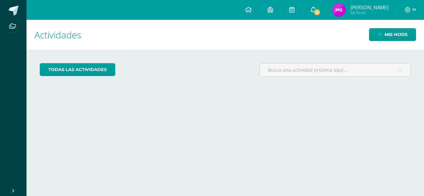
click at [320, 12] on span "4" at bounding box center [316, 12] width 7 height 7
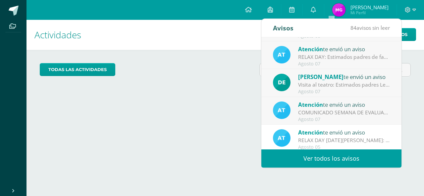
scroll to position [66, 0]
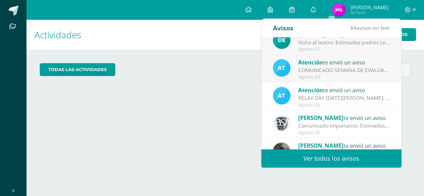
click at [350, 67] on div "COMUNICADO SEMANA DE EVALUACIONES: Estimados padres de familia, Les compartimos…" at bounding box center [344, 71] width 92 height 8
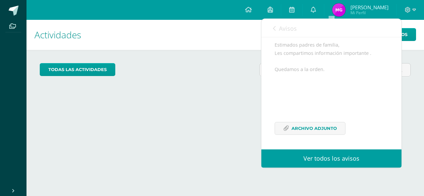
scroll to position [73, 0]
click at [323, 125] on span "Archivo Adjunto" at bounding box center [313, 128] width 45 height 12
click at [275, 28] on icon at bounding box center [274, 28] width 3 height 5
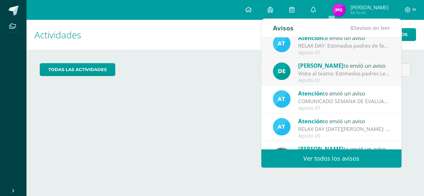
scroll to position [0, 0]
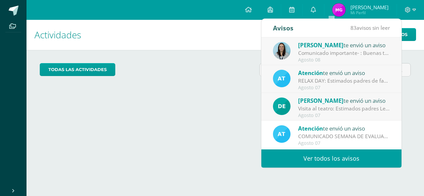
click at [321, 103] on span "[PERSON_NAME]" at bounding box center [320, 101] width 45 height 8
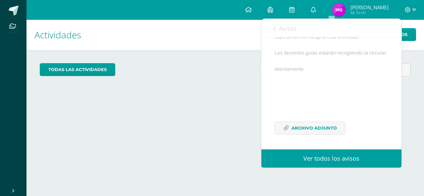
scroll to position [122, 0]
click at [303, 130] on span "Archivo Adjunto" at bounding box center [313, 128] width 45 height 12
click at [275, 31] on link "Avisos" at bounding box center [285, 28] width 24 height 19
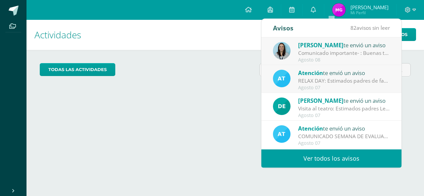
click at [332, 81] on div "RELAX DAY: Estimados padres de familia, Les compartimos el información importan…" at bounding box center [344, 81] width 92 height 8
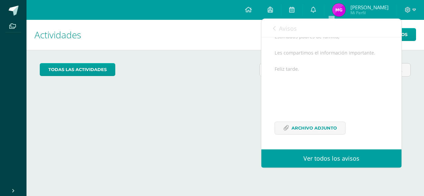
scroll to position [82, 0]
click at [315, 128] on span "Archivo Adjunto" at bounding box center [313, 128] width 45 height 12
click at [274, 28] on icon at bounding box center [274, 28] width 3 height 5
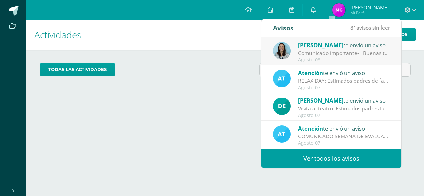
click at [336, 54] on div "Comunicado importante- : Buenas tardes estimados padres de familia, Les compart…" at bounding box center [344, 53] width 92 height 8
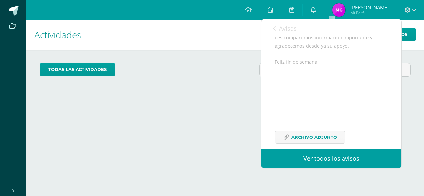
scroll to position [98, 0]
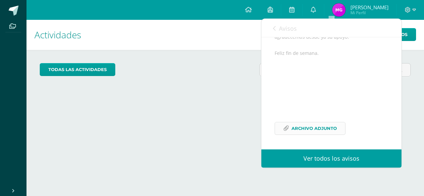
click at [318, 127] on span "Archivo Adjunto" at bounding box center [313, 128] width 45 height 12
click at [274, 30] on icon at bounding box center [274, 28] width 3 height 5
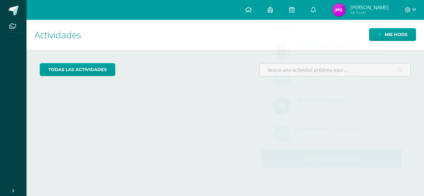
click at [375, 8] on span "[PERSON_NAME]" at bounding box center [369, 7] width 38 height 7
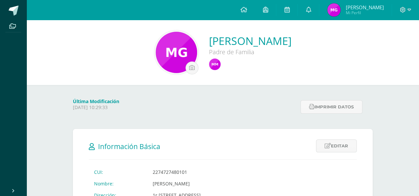
click at [174, 50] on img at bounding box center [176, 52] width 41 height 41
click at [340, 9] on img at bounding box center [333, 9] width 13 height 13
click at [340, 10] on img at bounding box center [333, 9] width 13 height 13
click at [311, 10] on icon at bounding box center [308, 10] width 5 height 6
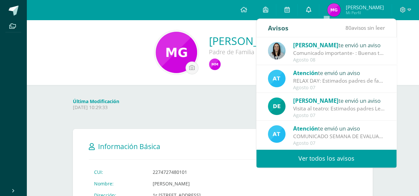
click at [311, 10] on icon at bounding box center [308, 10] width 5 height 6
click at [297, 8] on link at bounding box center [286, 10] width 21 height 20
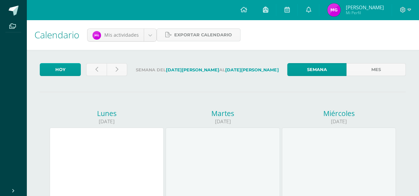
click at [268, 9] on icon at bounding box center [265, 10] width 5 height 6
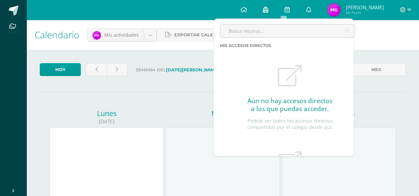
click at [268, 9] on icon at bounding box center [265, 10] width 5 height 6
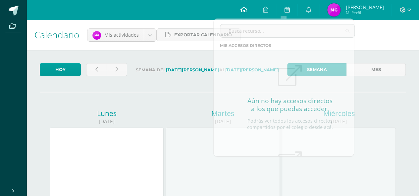
click at [247, 10] on icon at bounding box center [243, 10] width 7 height 6
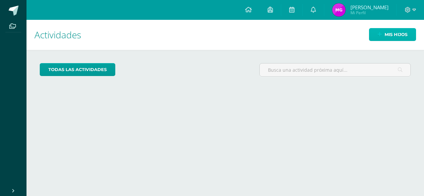
click at [380, 35] on icon at bounding box center [379, 35] width 4 height 6
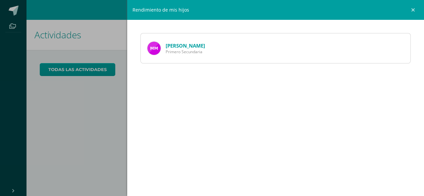
click at [155, 45] on img at bounding box center [153, 48] width 13 height 13
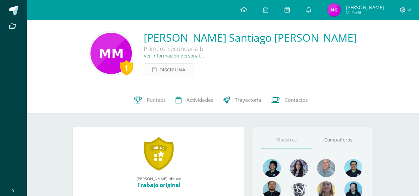
click at [184, 72] on span "Disciplina" at bounding box center [172, 70] width 26 height 12
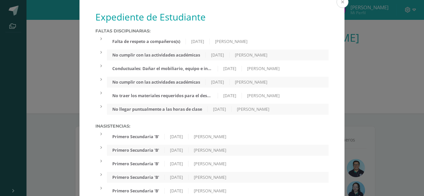
click at [338, 0] on button at bounding box center [342, 2] width 12 height 12
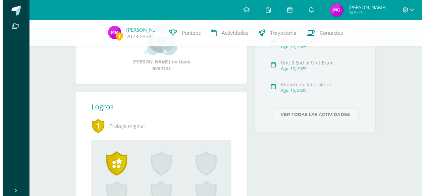
scroll to position [232, 0]
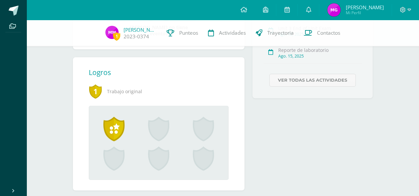
click at [97, 92] on div "1 Trabajo original" at bounding box center [156, 91] width 134 height 18
click at [94, 92] on span "1" at bounding box center [95, 91] width 13 height 15
click at [109, 127] on span at bounding box center [113, 129] width 21 height 24
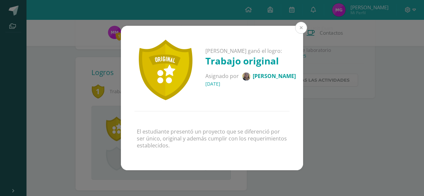
click at [303, 27] on button at bounding box center [301, 28] width 12 height 12
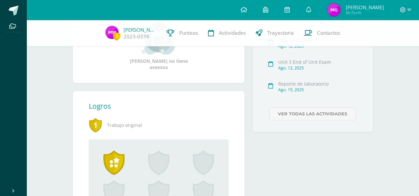
scroll to position [166, 0]
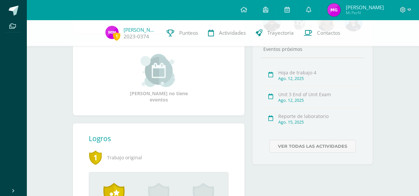
click at [301, 78] on div "Ago. 12, 2025" at bounding box center [319, 79] width 83 height 6
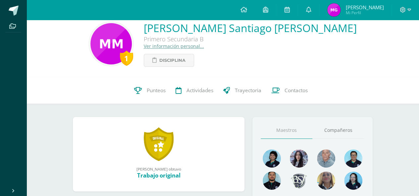
scroll to position [0, 0]
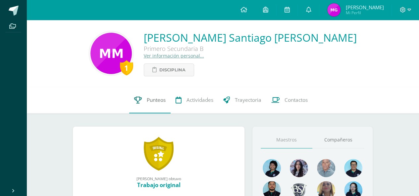
click at [150, 100] on span "Punteos" at bounding box center [156, 100] width 19 height 7
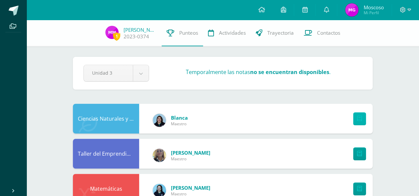
click at [360, 114] on link at bounding box center [359, 119] width 13 height 13
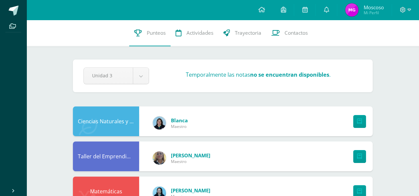
click at [348, 9] on img at bounding box center [351, 9] width 13 height 13
